Goal: Navigation & Orientation: Find specific page/section

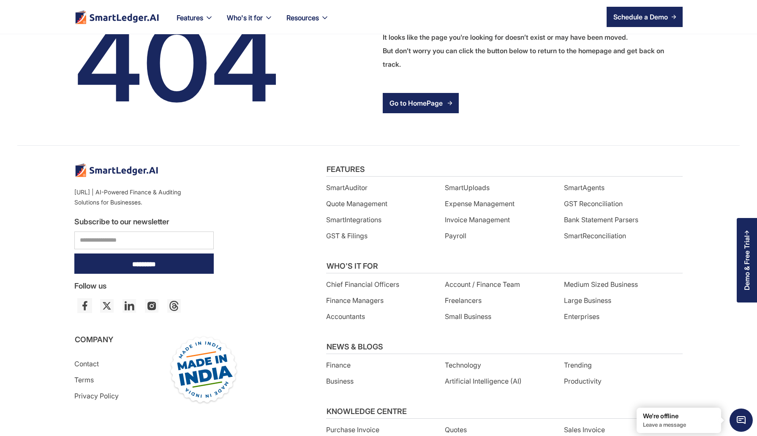
scroll to position [167, 0]
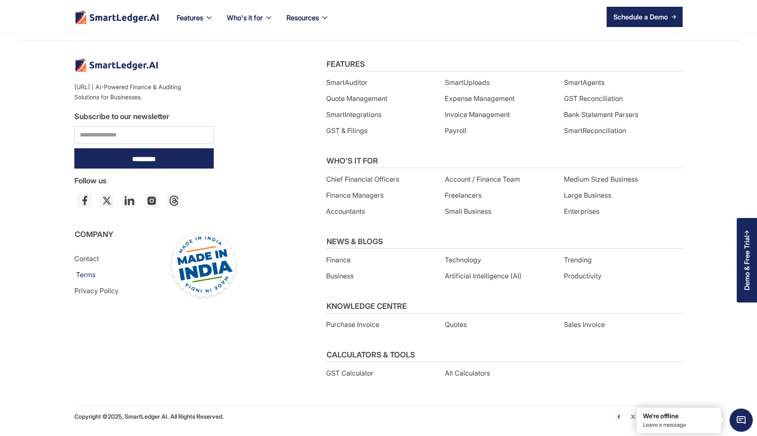
click at [88, 275] on link "Terms" at bounding box center [85, 275] width 19 height 14
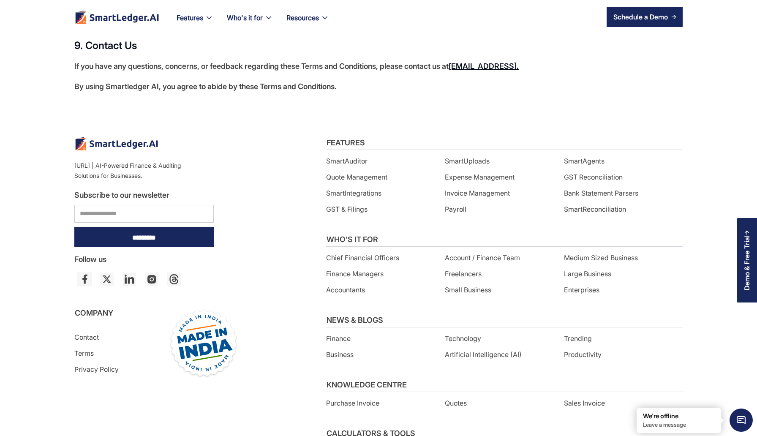
scroll to position [772, 0]
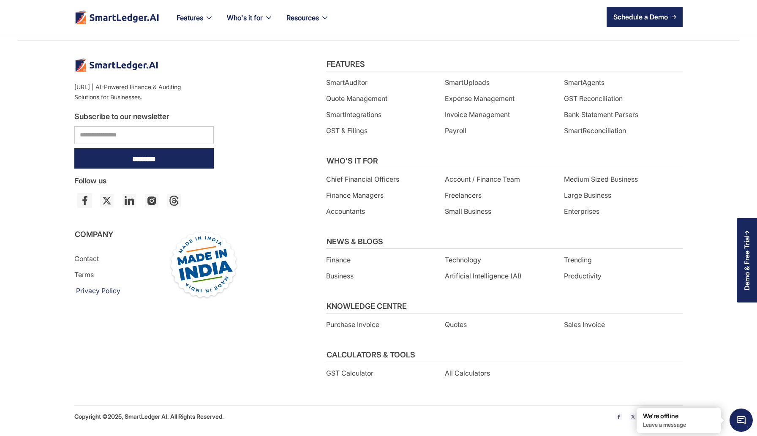
click at [100, 285] on link "Privacy Policy" at bounding box center [98, 291] width 44 height 14
